Goal: Register for event/course

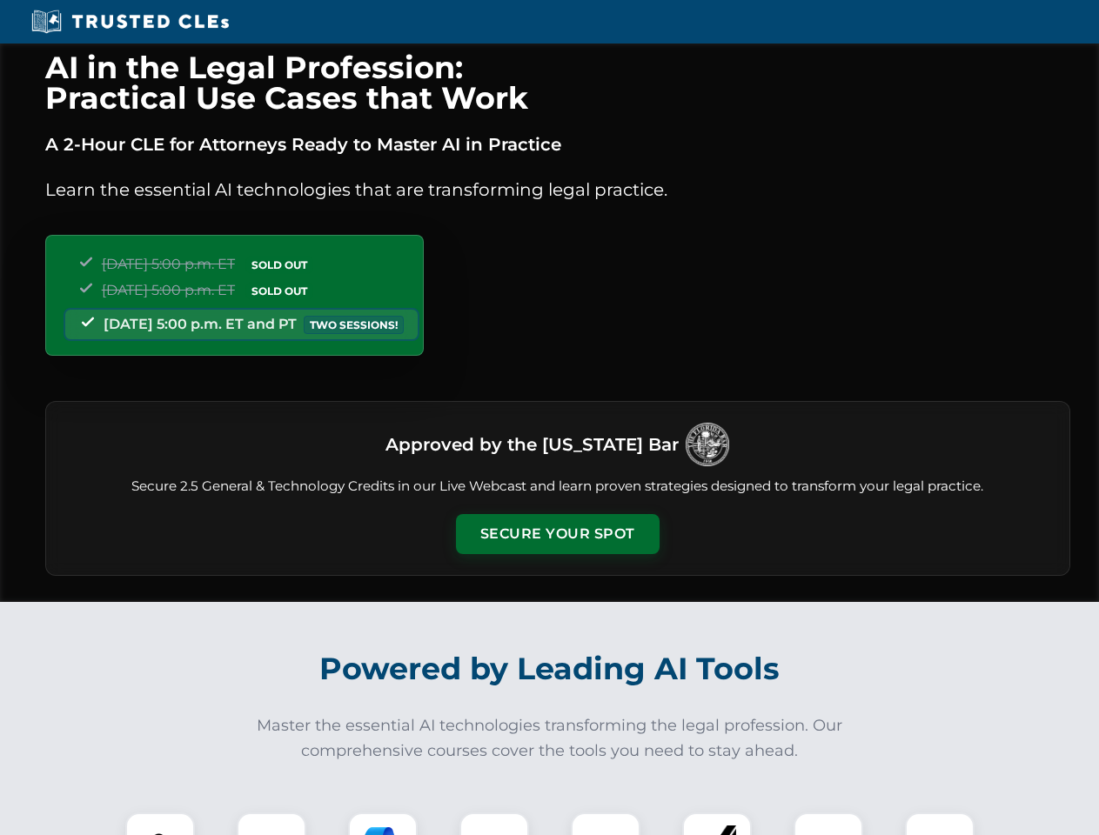
click at [557, 534] on button "Secure Your Spot" at bounding box center [558, 534] width 204 height 40
click at [160, 824] on img at bounding box center [160, 847] width 50 height 50
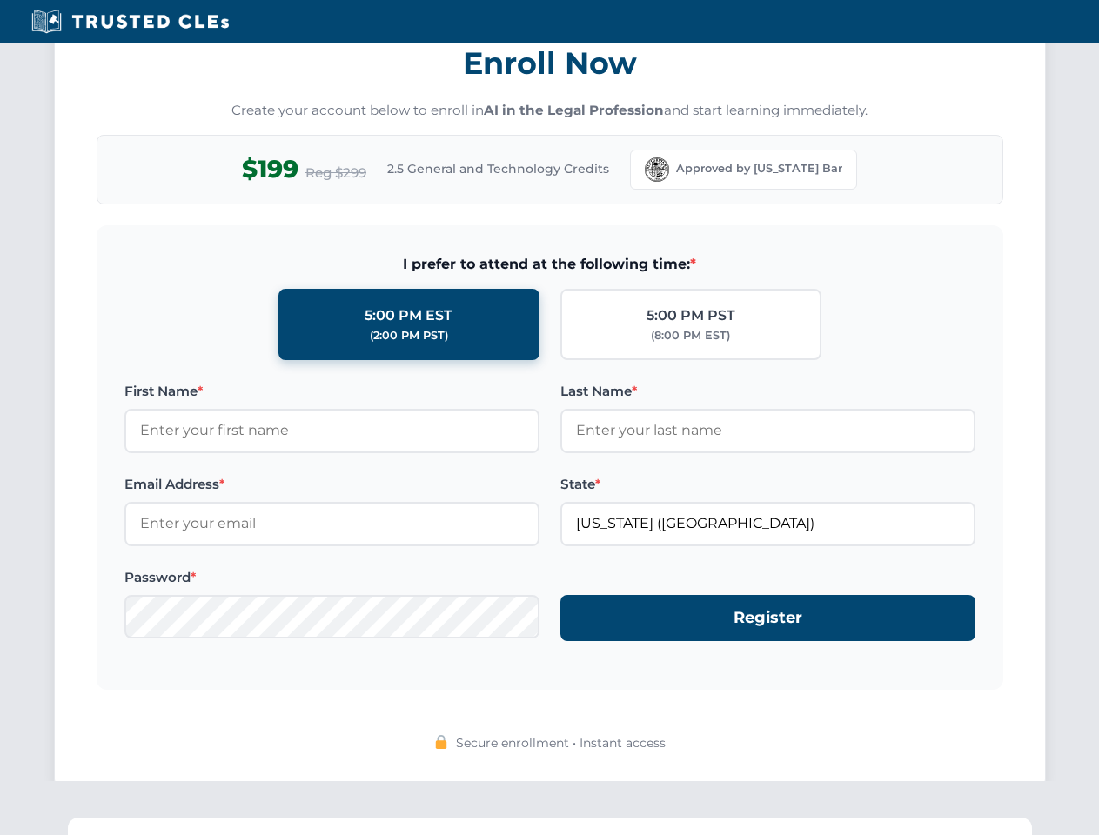
scroll to position [1708, 0]
